Goal: Transaction & Acquisition: Purchase product/service

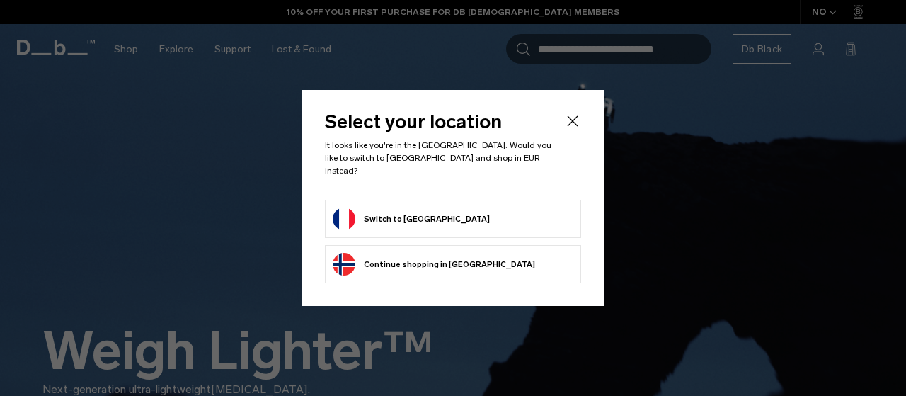
click at [401, 200] on li "Switch to France" at bounding box center [453, 219] width 256 height 38
click at [402, 224] on li "Switch to France" at bounding box center [453, 219] width 256 height 38
click at [400, 220] on button "Switch to France" at bounding box center [411, 218] width 157 height 23
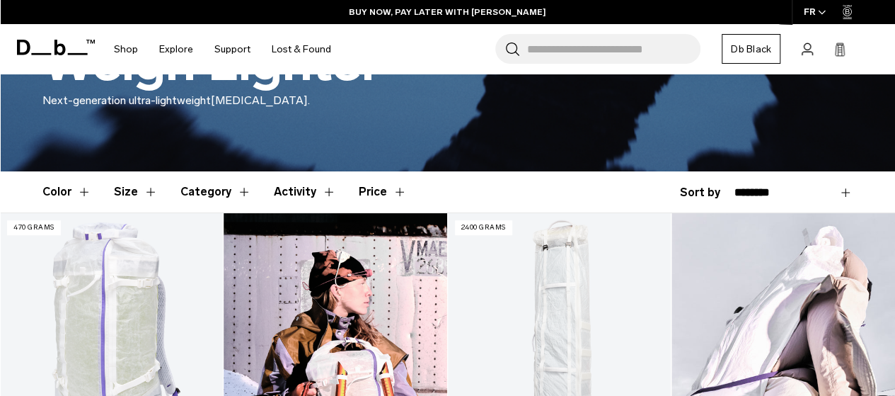
scroll to position [200, 0]
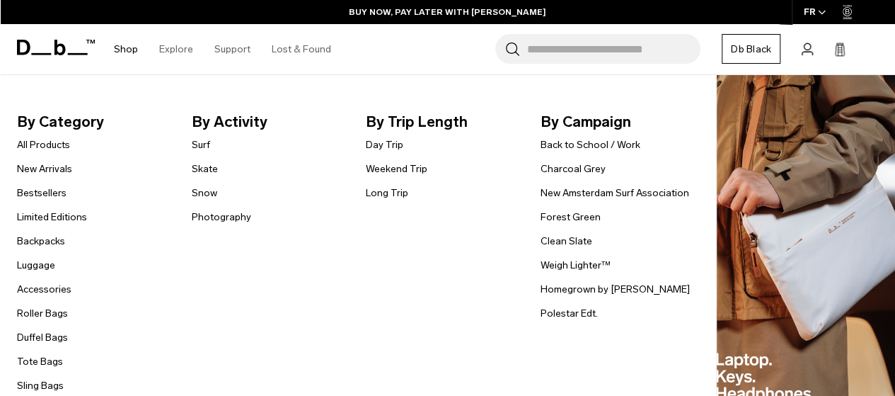
click at [126, 53] on link "Shop" at bounding box center [126, 49] width 24 height 50
click at [41, 338] on link "Duffel Bags" at bounding box center [42, 337] width 51 height 15
click at [42, 357] on link "Tote Bags" at bounding box center [40, 361] width 46 height 15
click at [41, 164] on link "New Arrivals" at bounding box center [44, 168] width 55 height 15
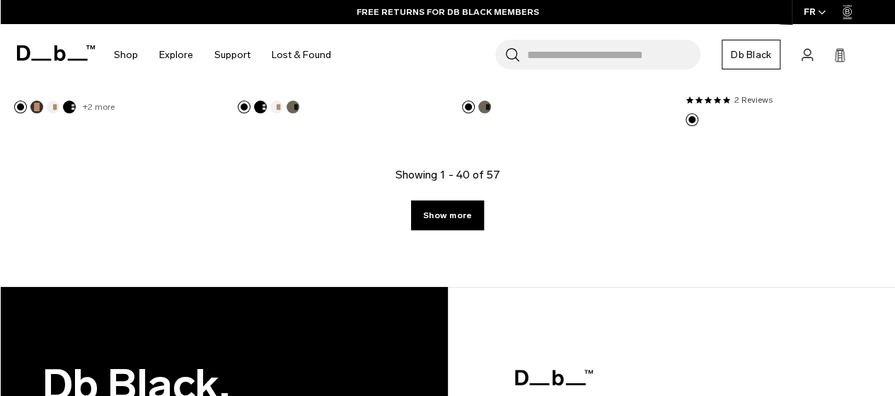
scroll to position [3913, 0]
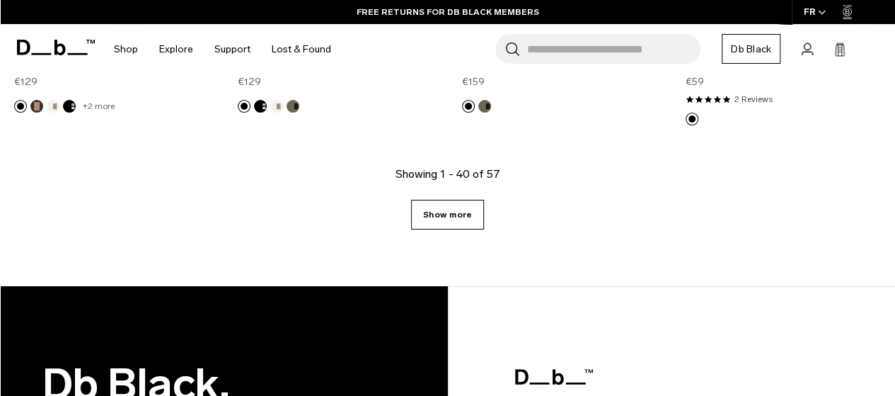
click at [441, 207] on link "Show more" at bounding box center [447, 215] width 73 height 30
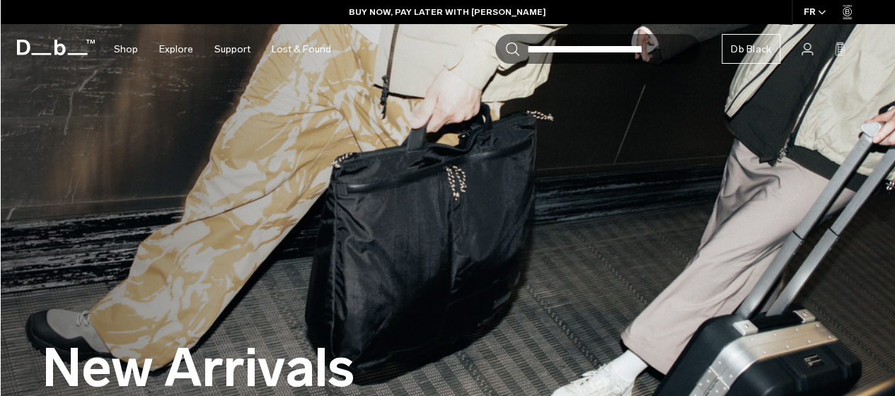
click at [416, 183] on img at bounding box center [447, 230] width 895 height 460
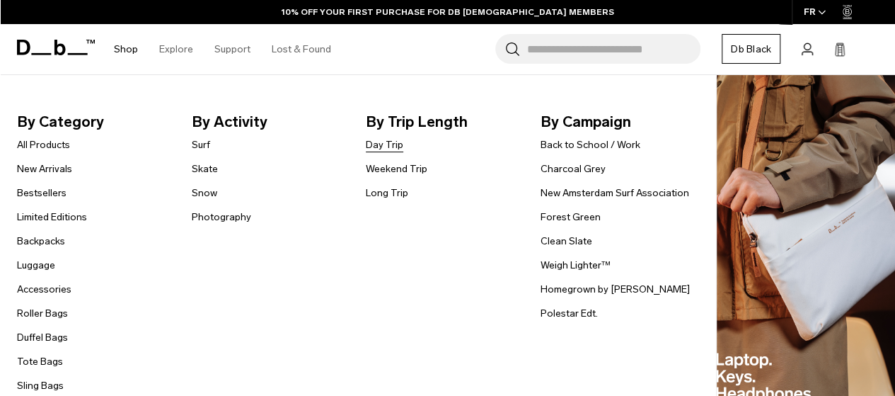
click at [392, 148] on link "Day Trip" at bounding box center [385, 144] width 38 height 15
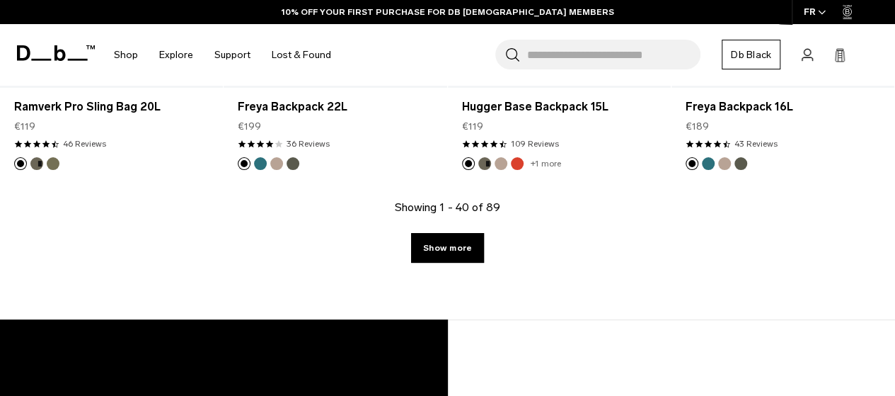
scroll to position [3879, 0]
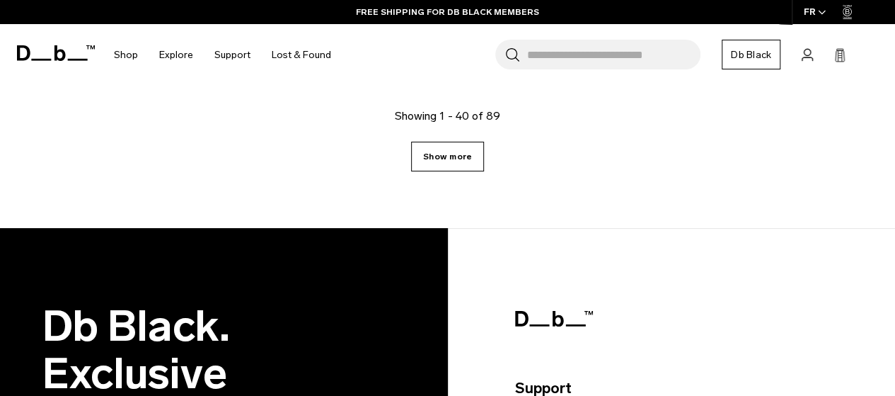
click at [434, 142] on link "Show more" at bounding box center [447, 157] width 73 height 30
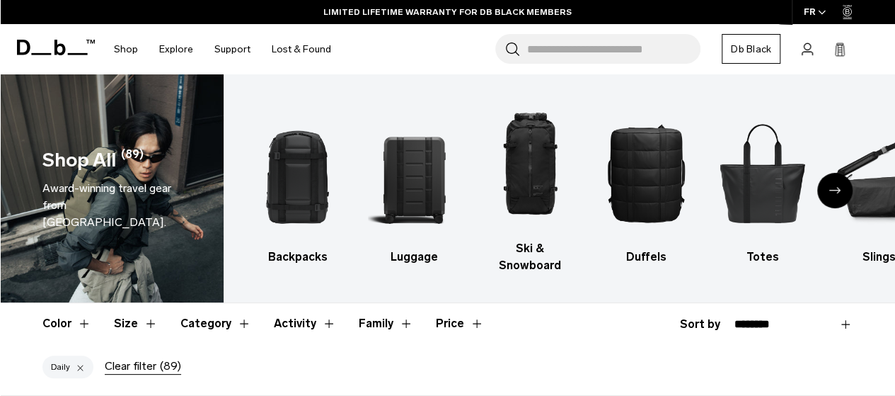
click at [830, 187] on icon "Next slide" at bounding box center [835, 190] width 11 height 6
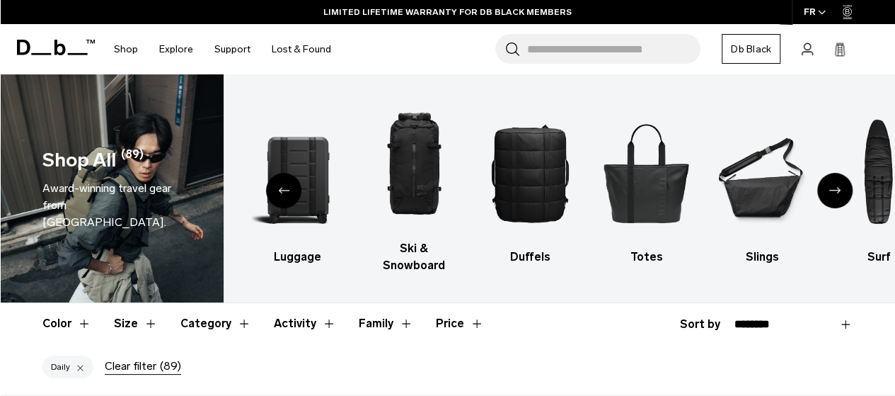
click at [830, 187] on icon "Next slide" at bounding box center [835, 190] width 11 height 6
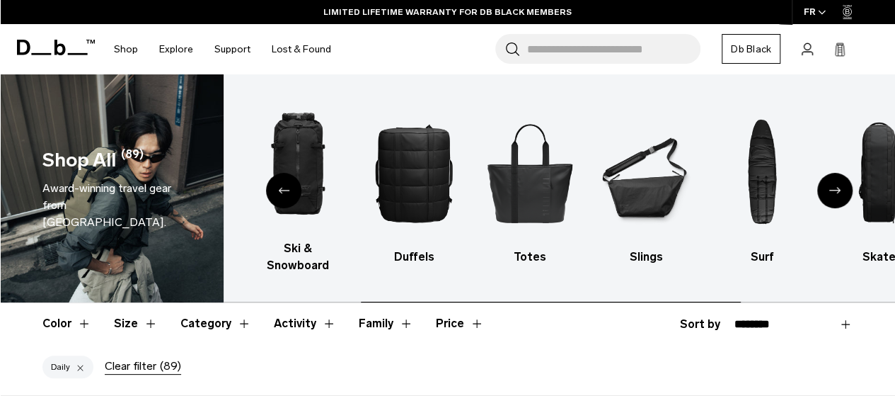
click at [830, 187] on icon "Next slide" at bounding box center [835, 190] width 11 height 6
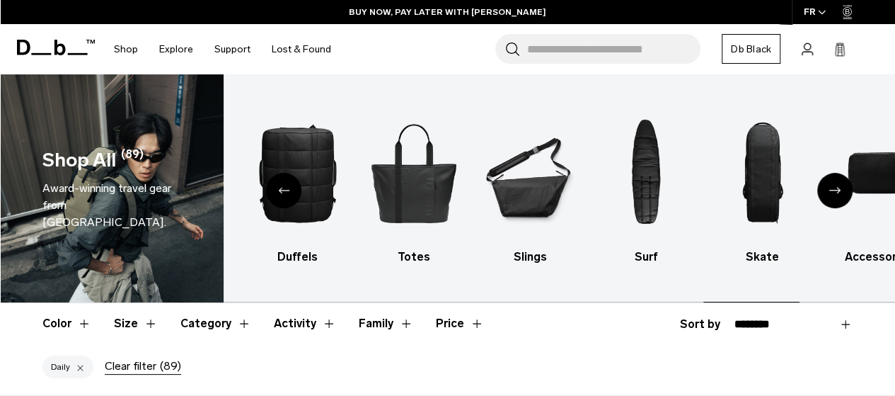
click at [830, 187] on icon "Next slide" at bounding box center [835, 190] width 11 height 6
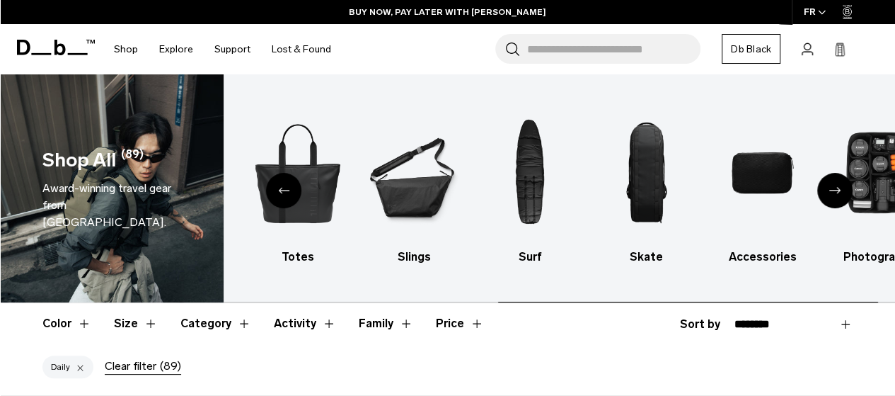
click at [830, 187] on icon "Next slide" at bounding box center [835, 190] width 11 height 6
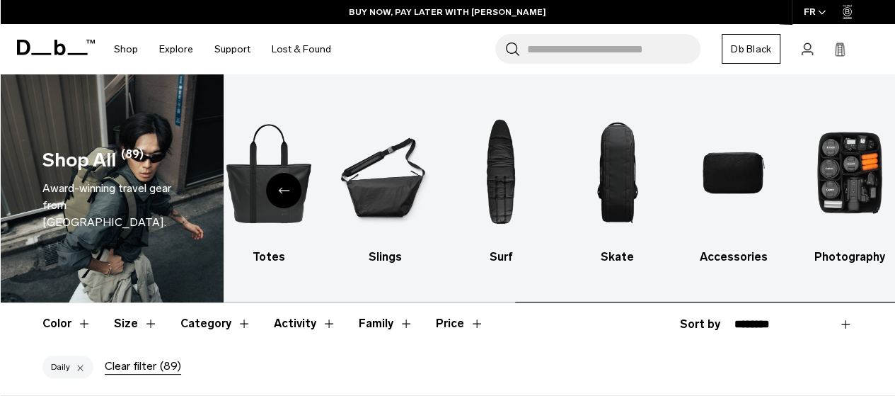
click at [829, 178] on img "10 / 10" at bounding box center [849, 172] width 91 height 137
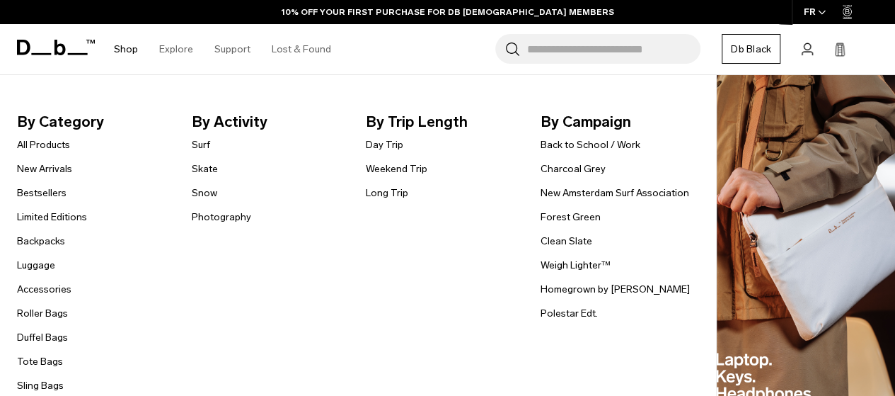
click at [127, 45] on link "Shop" at bounding box center [126, 49] width 24 height 50
click at [40, 164] on link "New Arrivals" at bounding box center [44, 168] width 55 height 15
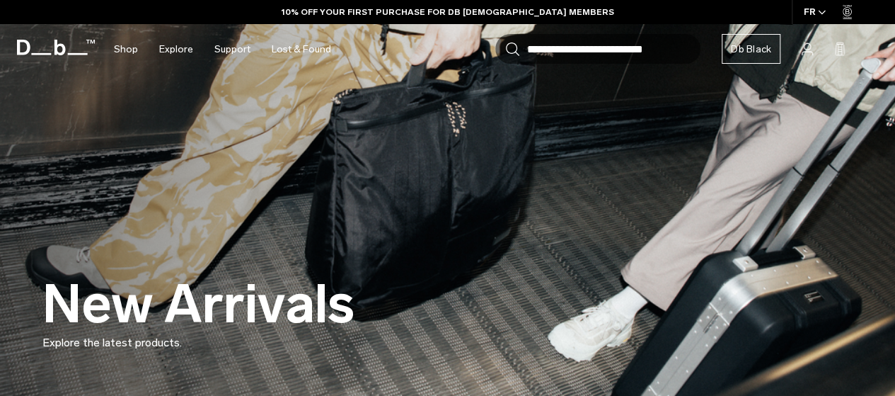
click at [379, 156] on img at bounding box center [447, 166] width 895 height 460
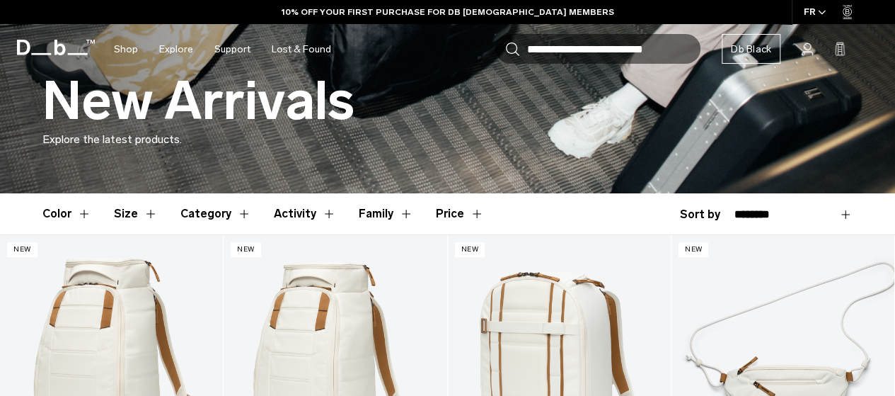
scroll to position [266, 0]
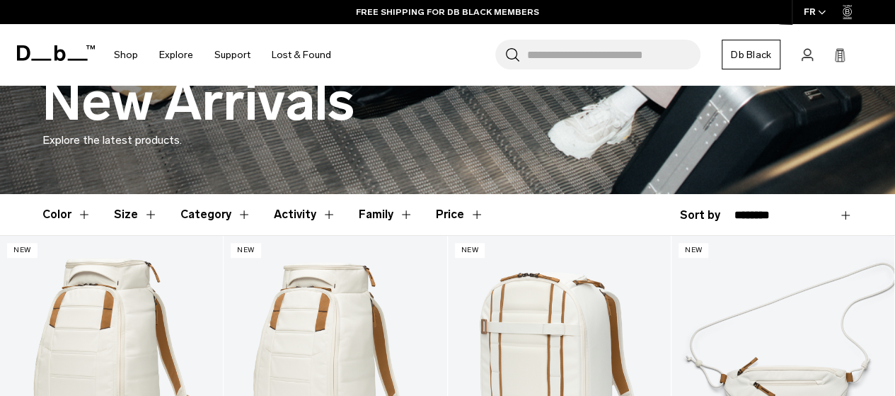
click at [212, 220] on button "Category" at bounding box center [216, 214] width 71 height 41
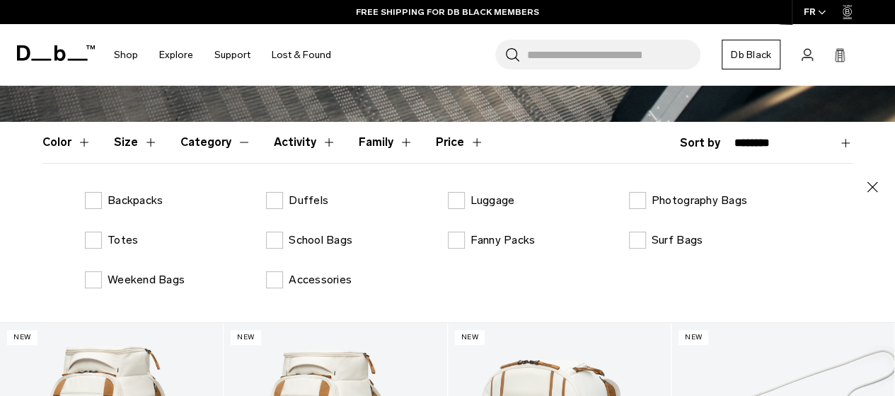
scroll to position [339, 0]
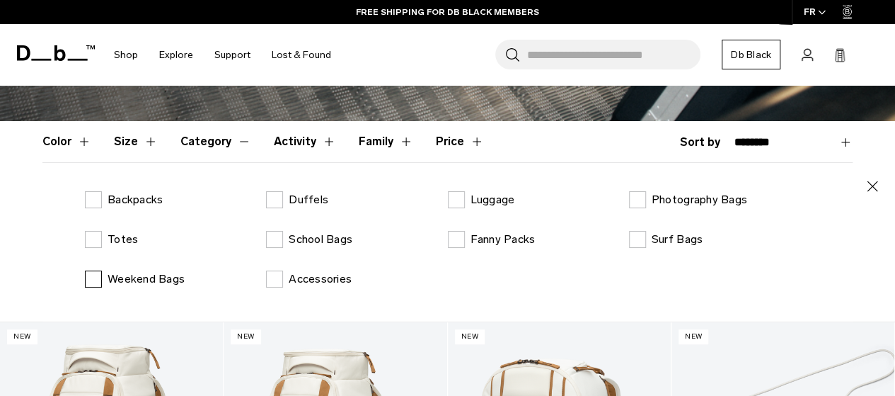
click at [109, 280] on p "Weekend Bags" at bounding box center [146, 278] width 77 height 17
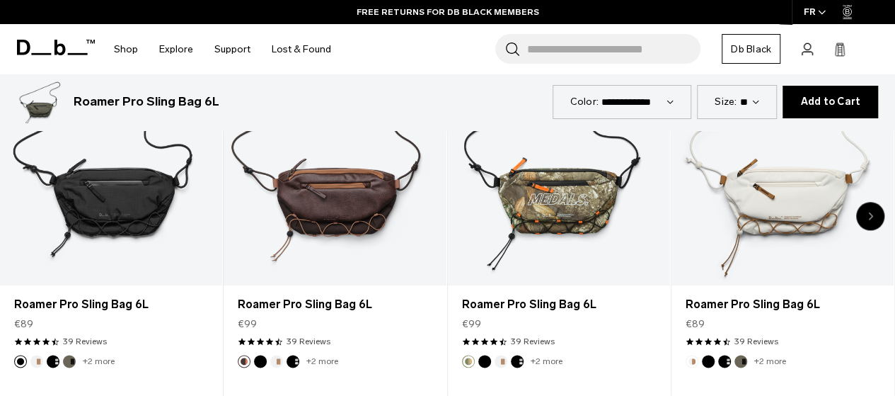
scroll to position [707, 0]
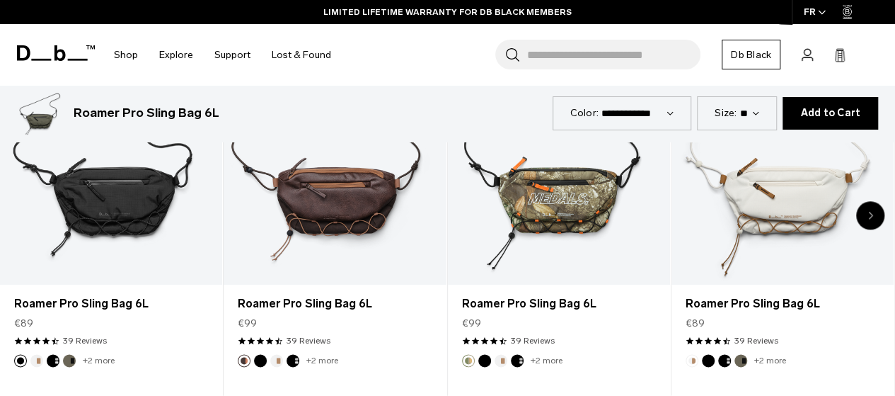
click at [873, 212] on div "Next slide" at bounding box center [871, 215] width 28 height 28
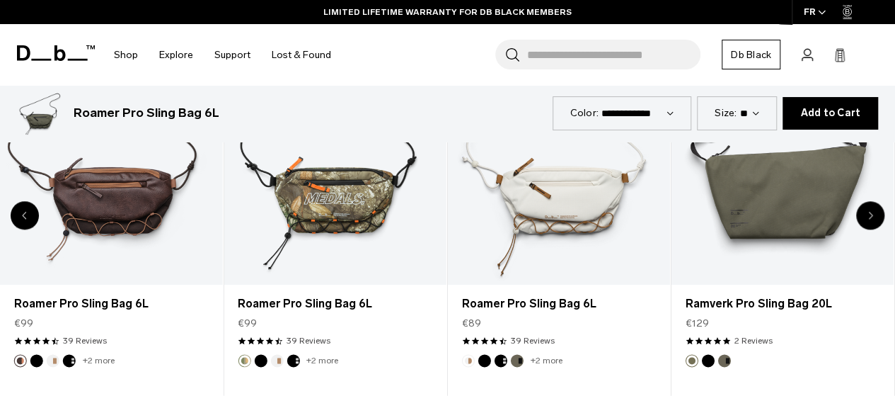
click at [873, 212] on div "Next slide" at bounding box center [871, 215] width 28 height 28
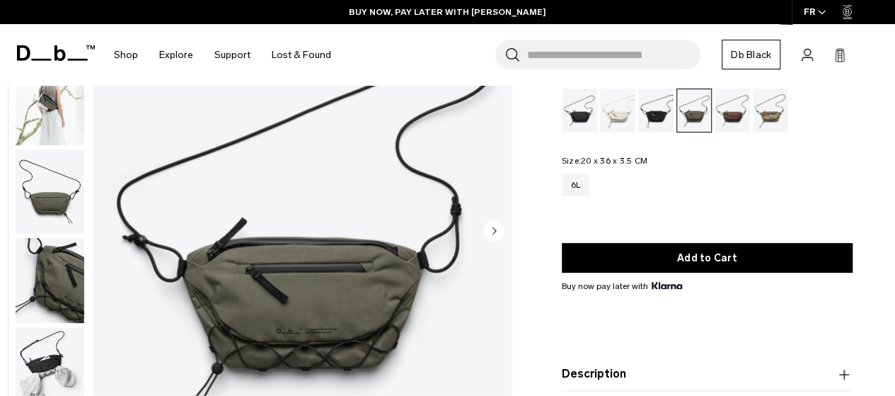
scroll to position [0, 0]
